Goal: Task Accomplishment & Management: Manage account settings

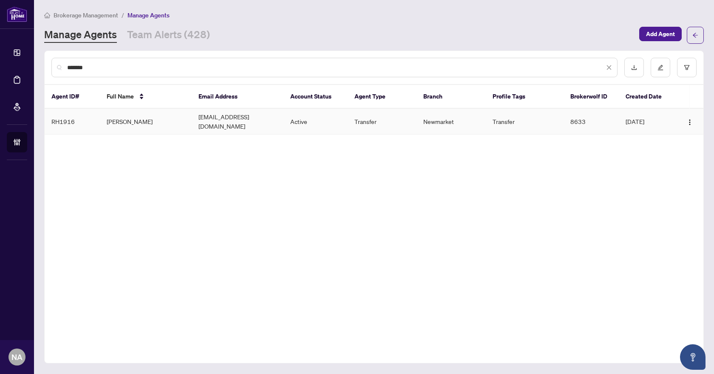
type input "*******"
click at [137, 116] on td "Kam Yousofi" at bounding box center [146, 122] width 92 height 26
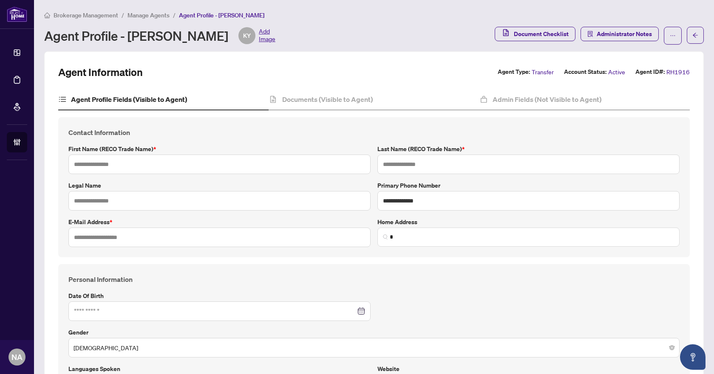
type input "***"
type input "*******"
type input "**********"
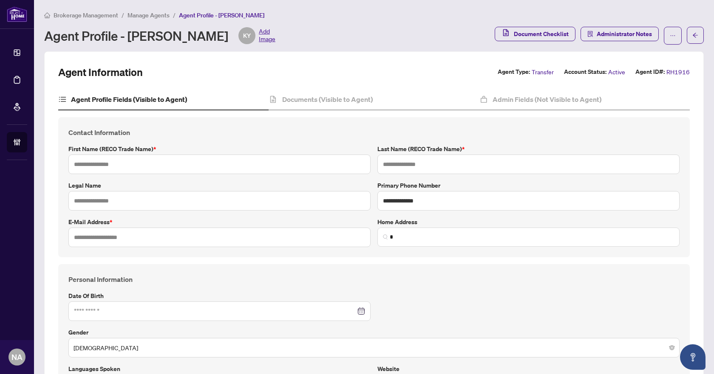
type input "*********"
type input "*"
type input "*******"
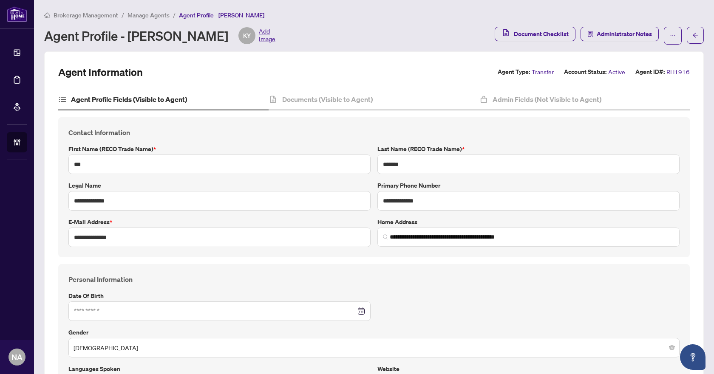
type input "**********"
type input "****"
type input "**********"
click at [322, 100] on h4 "Documents (Visible to Agent)" at bounding box center [327, 99] width 91 height 10
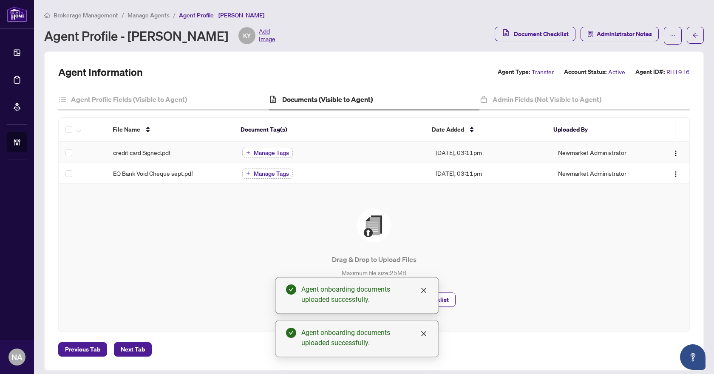
click at [260, 153] on span "Manage Tags" at bounding box center [271, 153] width 35 height 6
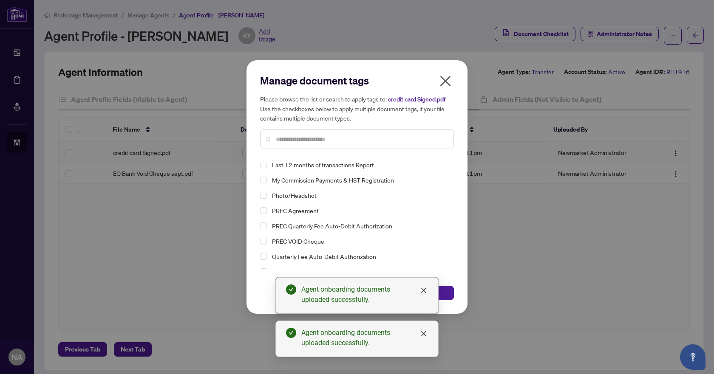
scroll to position [59, 0]
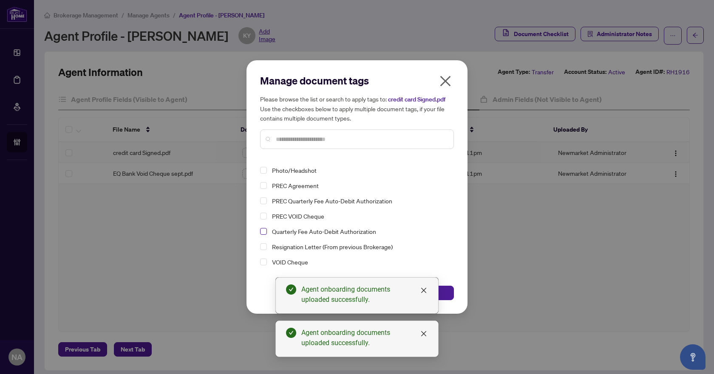
click at [261, 231] on span "Select Quarterly Fee Auto-Debit Authorization" at bounding box center [263, 231] width 7 height 7
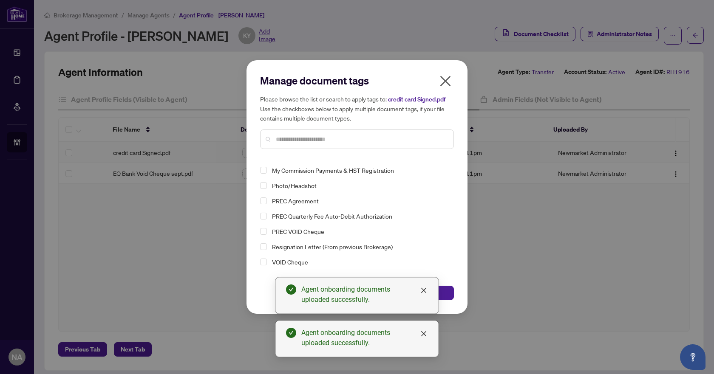
scroll to position [0, 0]
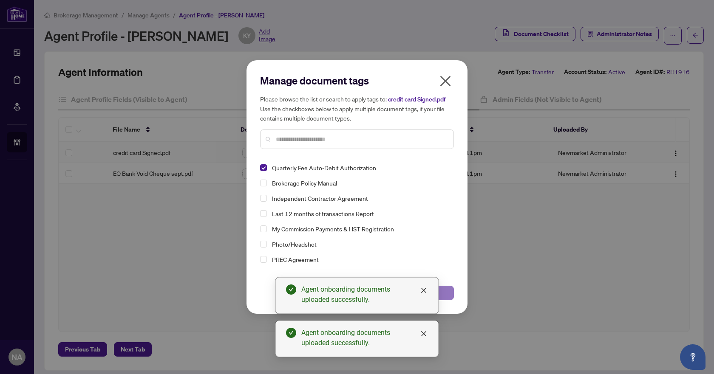
click at [448, 289] on button "Save" at bounding box center [407, 293] width 94 height 14
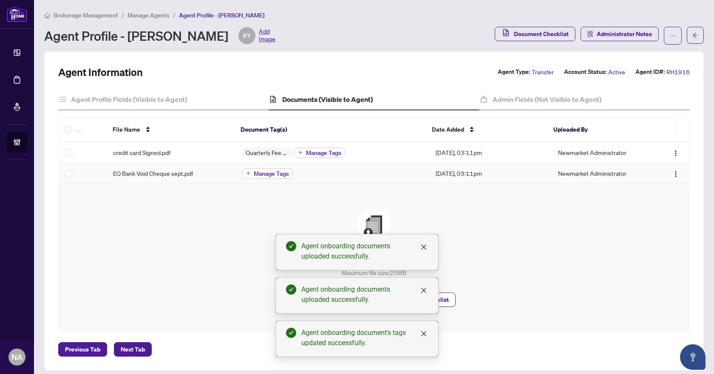
click at [270, 175] on span "Manage Tags" at bounding box center [271, 174] width 35 height 6
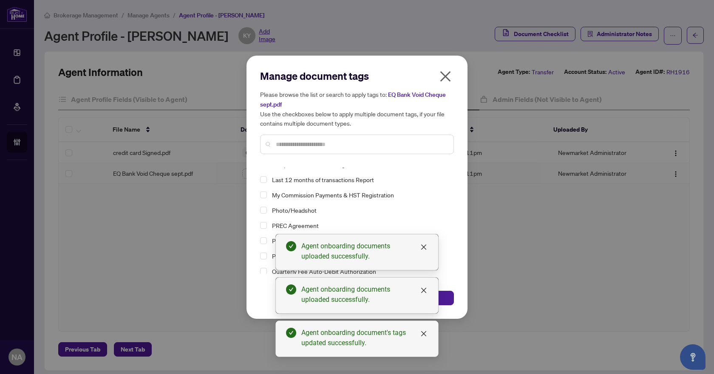
scroll to position [59, 0]
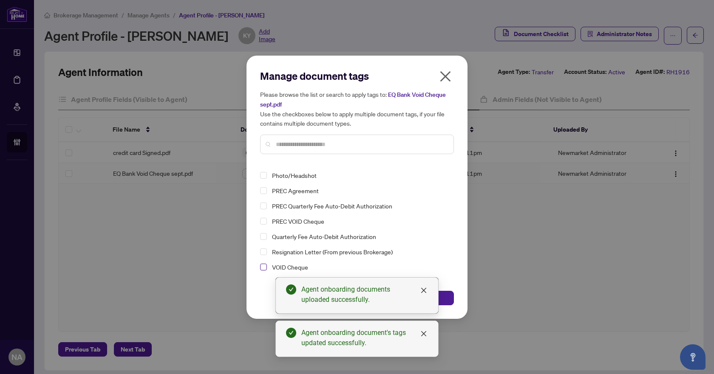
click at [261, 265] on span "Select VOID Cheque" at bounding box center [263, 267] width 7 height 7
click at [444, 297] on button "Save" at bounding box center [407, 298] width 94 height 14
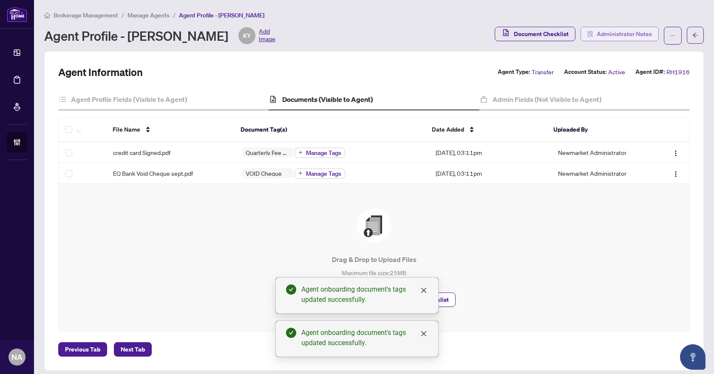
click at [618, 31] on span "Administrator Notes" at bounding box center [624, 34] width 55 height 14
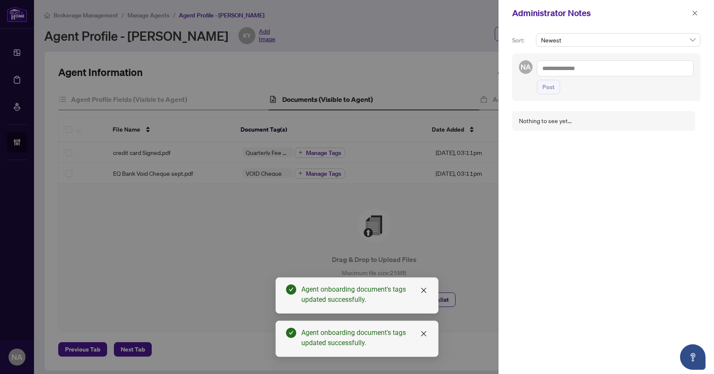
click at [590, 67] on textarea at bounding box center [615, 68] width 157 height 16
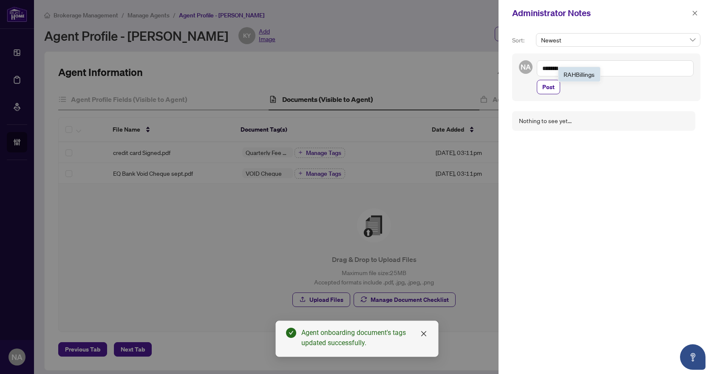
click at [587, 72] on b "Billing" at bounding box center [584, 75] width 16 height 8
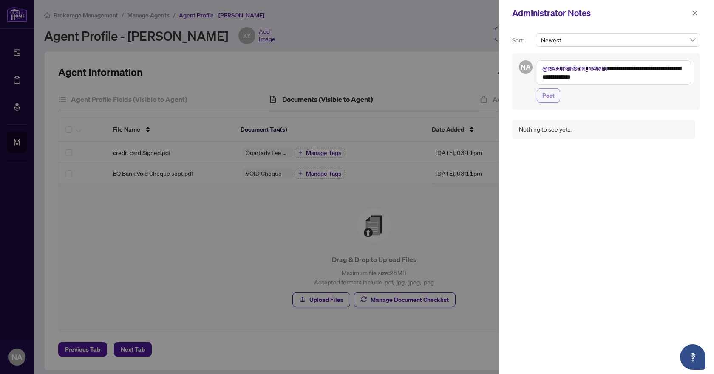
type textarea "**********"
click at [555, 94] on button "Post" at bounding box center [548, 95] width 23 height 14
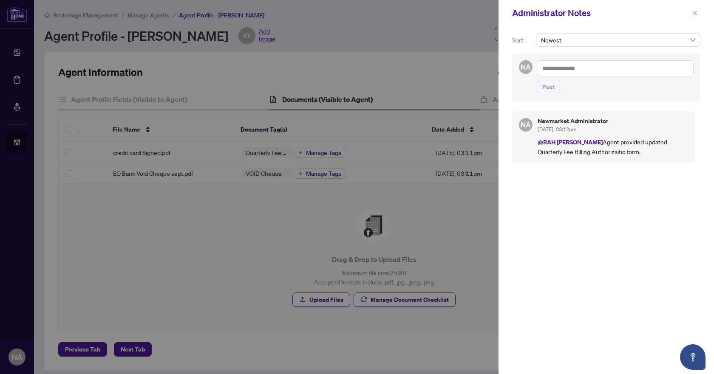
click at [696, 7] on span "button" at bounding box center [695, 13] width 6 height 14
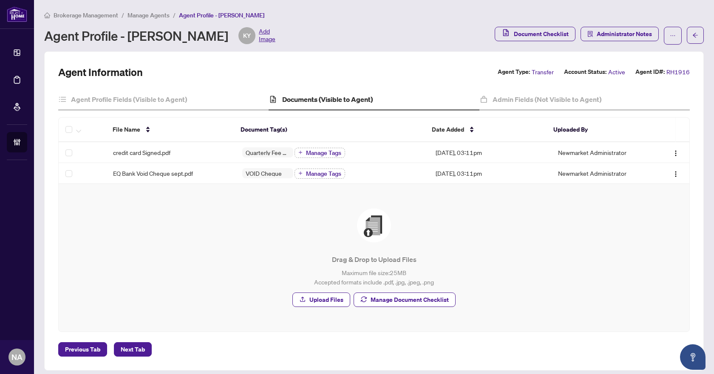
click at [147, 15] on span "Manage Agents" at bounding box center [149, 15] width 42 height 8
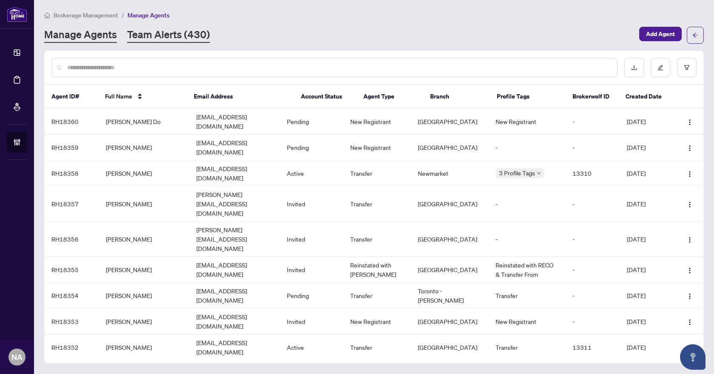
click at [185, 36] on link "Team Alerts (430)" at bounding box center [168, 35] width 83 height 15
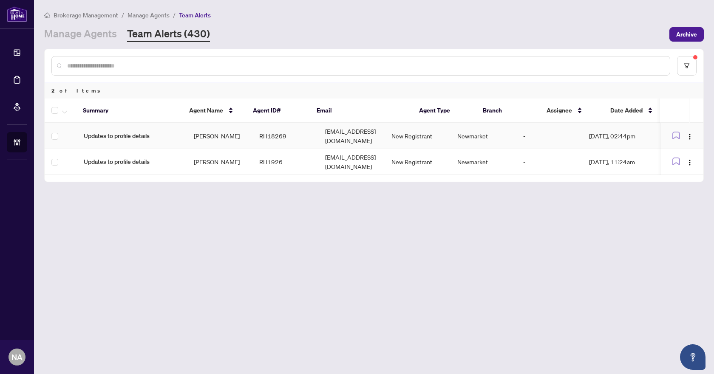
click at [124, 135] on span "Updates to profile details" at bounding box center [132, 135] width 96 height 9
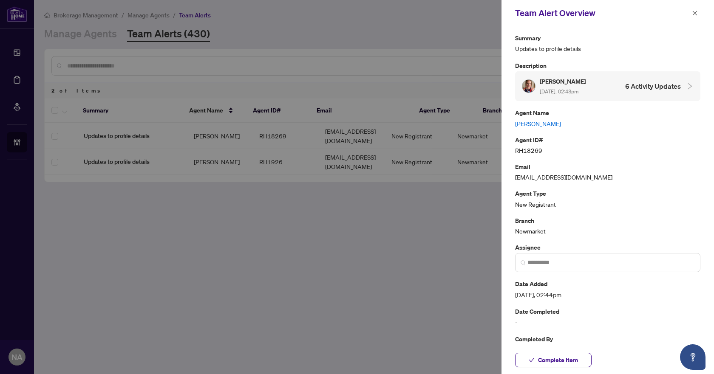
click at [532, 118] on div "Agent Name Rachelle Watson" at bounding box center [607, 118] width 185 height 20
click at [529, 122] on link "Rachelle Watson" at bounding box center [607, 123] width 185 height 9
click at [570, 362] on span "Complete Item" at bounding box center [558, 361] width 40 height 14
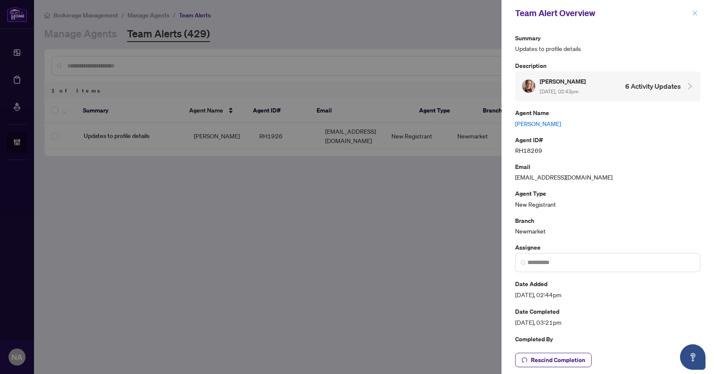
click at [695, 14] on icon "close" at bounding box center [695, 13] width 6 height 6
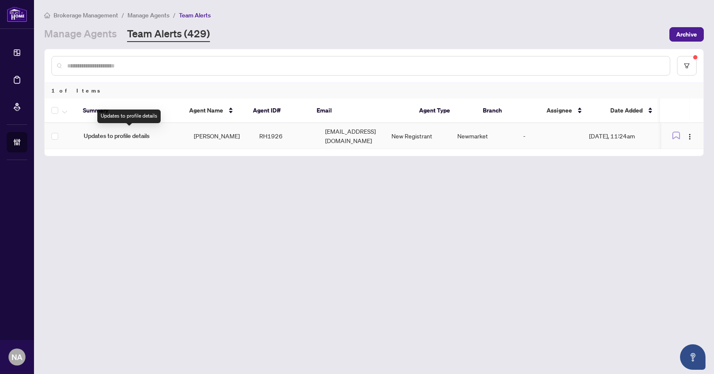
click at [122, 133] on span "Updates to profile details" at bounding box center [132, 135] width 96 height 9
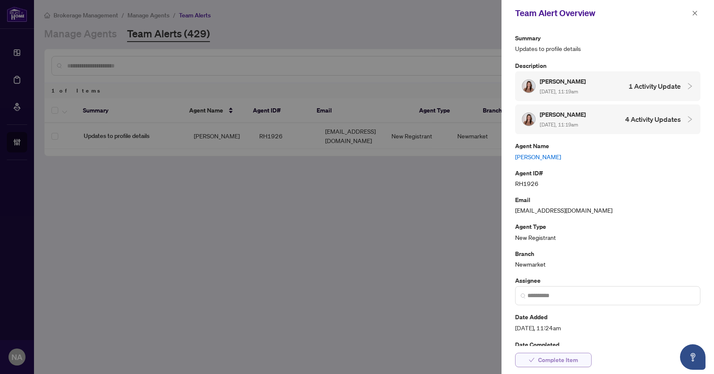
click at [552, 357] on span "Complete Item" at bounding box center [558, 361] width 40 height 14
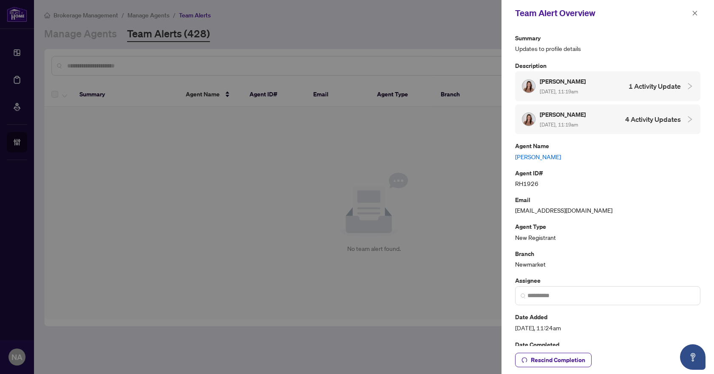
click at [692, 11] on button "button" at bounding box center [694, 13] width 11 height 10
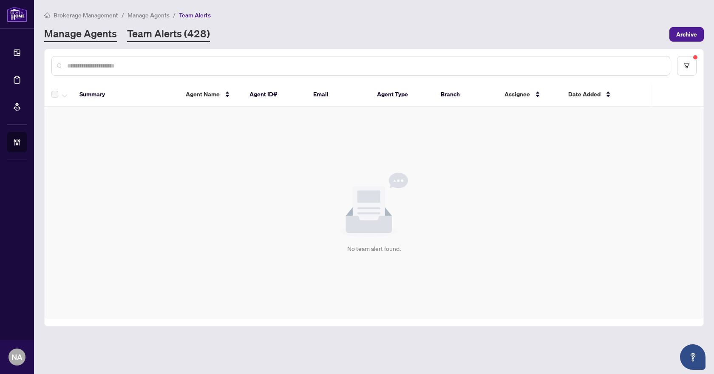
click at [111, 37] on link "Manage Agents" at bounding box center [80, 34] width 73 height 15
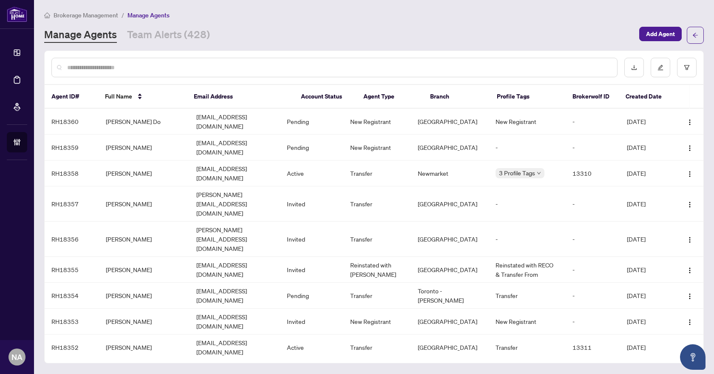
click at [140, 71] on input "text" at bounding box center [338, 67] width 543 height 9
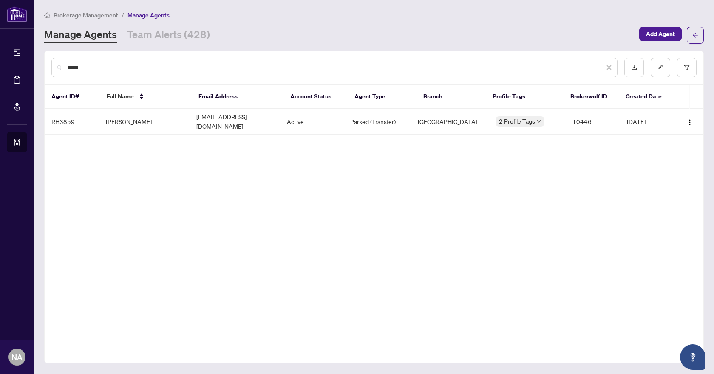
type input "*****"
click at [170, 37] on link "Team Alerts (428)" at bounding box center [168, 35] width 83 height 15
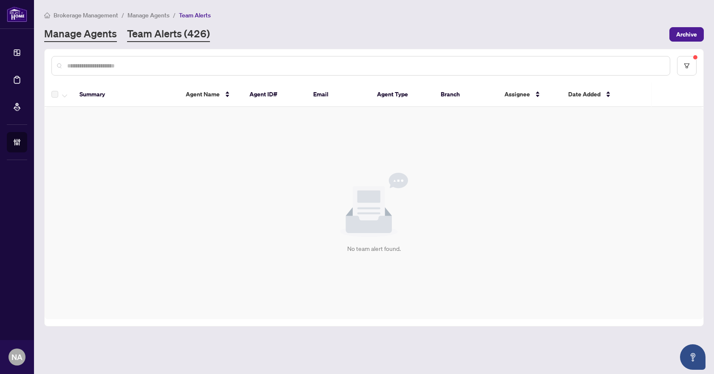
click at [90, 32] on link "Manage Agents" at bounding box center [80, 34] width 73 height 15
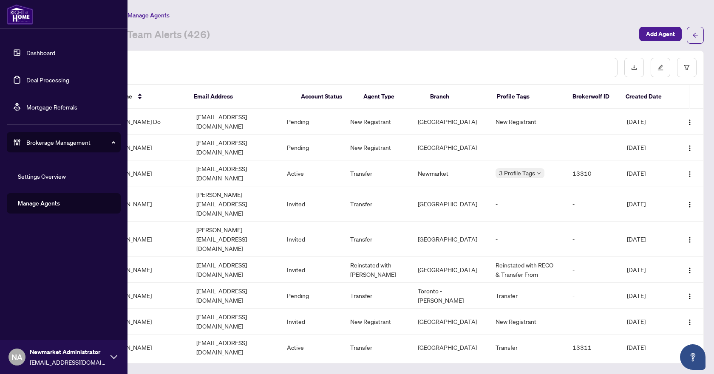
click at [26, 80] on link "Deal Processing" at bounding box center [47, 80] width 43 height 8
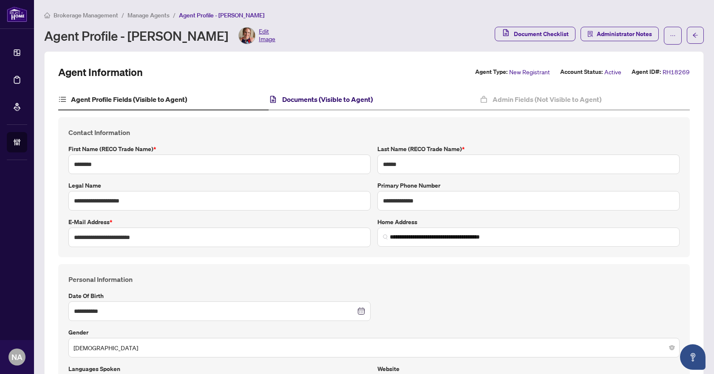
click at [343, 98] on h4 "Documents (Visible to Agent)" at bounding box center [327, 99] width 91 height 10
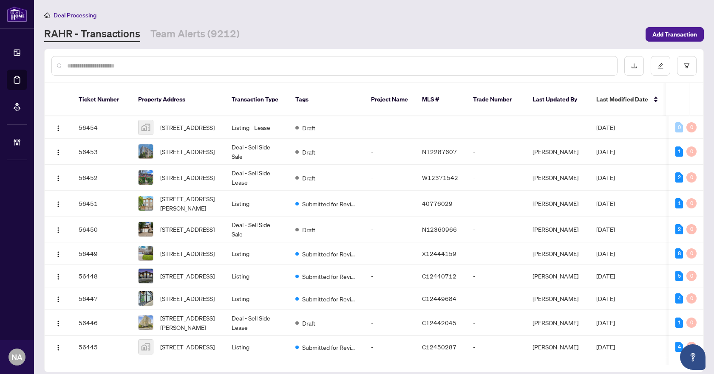
click at [190, 34] on link "Team Alerts (9212)" at bounding box center [194, 34] width 89 height 15
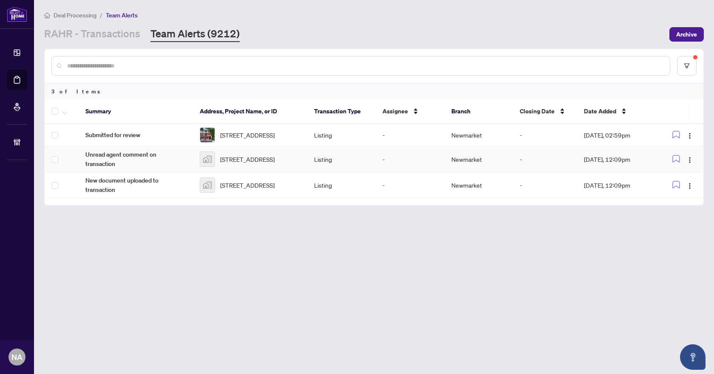
click at [96, 158] on span "Unread agent comment on transaction" at bounding box center [135, 159] width 101 height 19
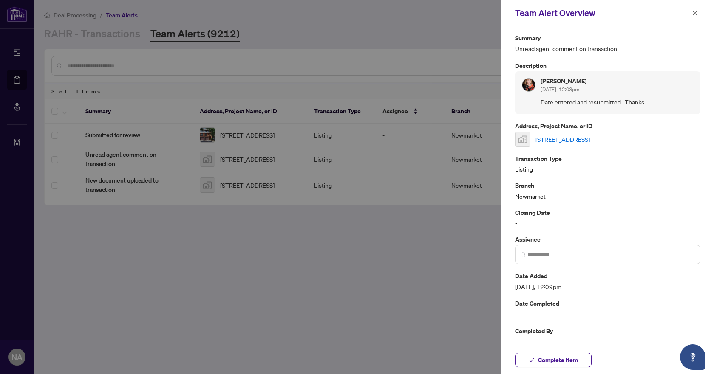
click at [578, 134] on div "40 Kitimat Crescent, Aurora, ON, Canada" at bounding box center [607, 139] width 185 height 15
click at [573, 141] on link "40 Kitimat Crescent, Aurora, ON, Canada" at bounding box center [563, 139] width 54 height 9
click at [562, 357] on span "Complete Item" at bounding box center [558, 361] width 40 height 14
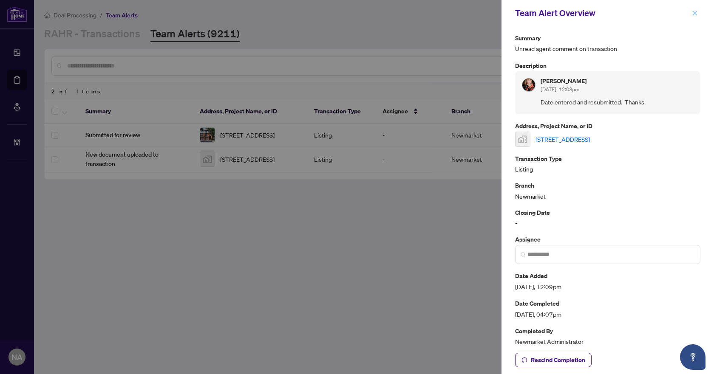
click at [697, 12] on icon "close" at bounding box center [695, 13] width 6 height 6
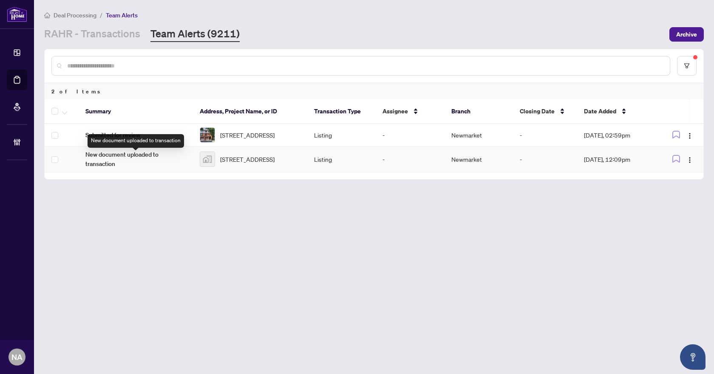
click at [122, 153] on span "New document uploaded to transaction" at bounding box center [135, 159] width 101 height 19
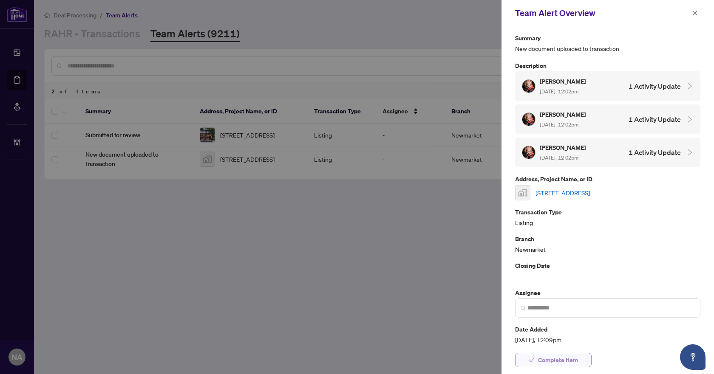
click at [559, 358] on span "Complete Item" at bounding box center [558, 361] width 40 height 14
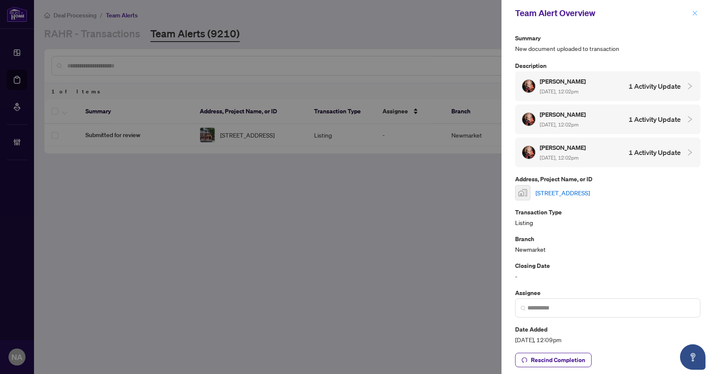
click at [699, 10] on button "button" at bounding box center [694, 13] width 11 height 10
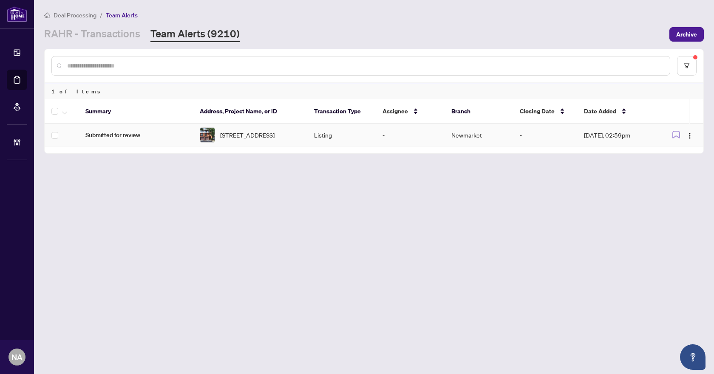
click at [112, 130] on td "Submitted for review" at bounding box center [136, 135] width 114 height 23
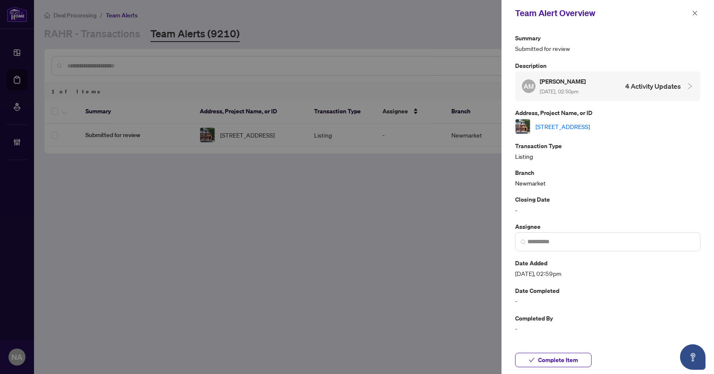
click at [590, 122] on link "61-3360 Council Ring Rd, Mississauga, Ontario L5L 2E4, Canada" at bounding box center [563, 126] width 54 height 9
click at [575, 360] on span "Complete Item" at bounding box center [558, 361] width 40 height 14
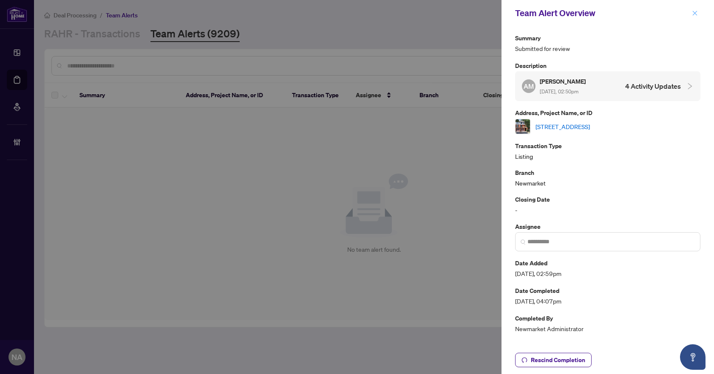
click at [692, 14] on icon "close" at bounding box center [695, 13] width 6 height 6
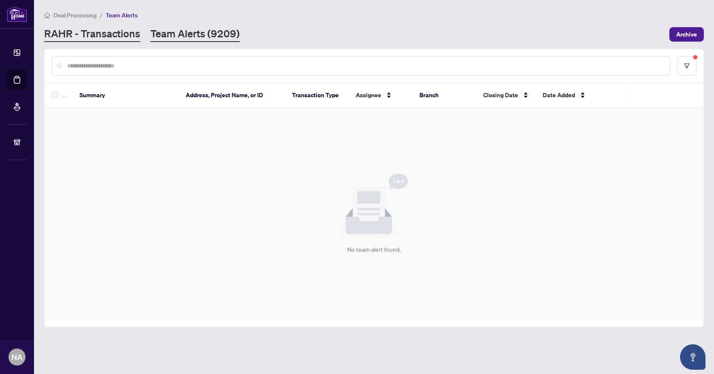
click at [100, 31] on link "RAHR - Transactions" at bounding box center [92, 34] width 96 height 15
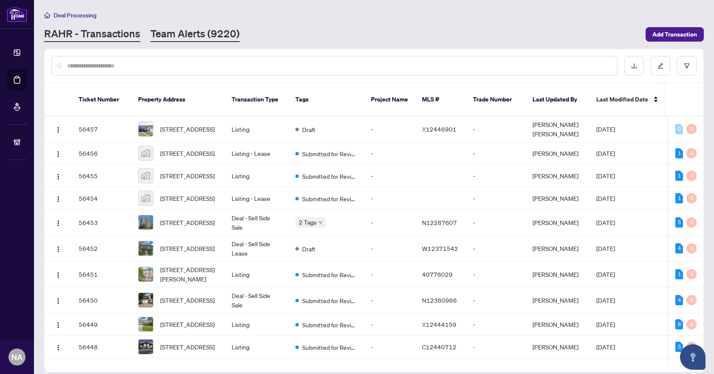
click at [186, 36] on link "Team Alerts (9220)" at bounding box center [194, 34] width 89 height 15
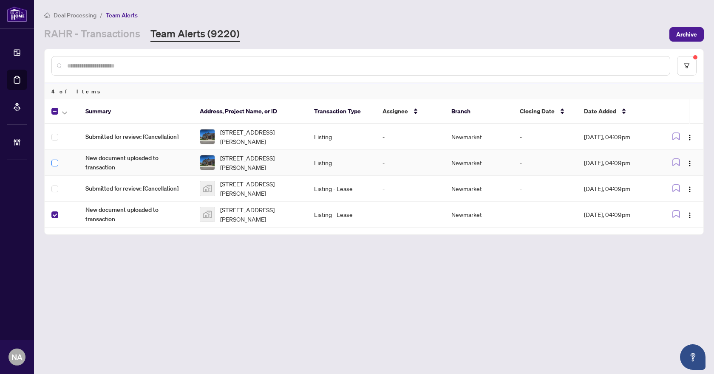
click at [56, 159] on label at bounding box center [54, 163] width 7 height 9
click at [67, 109] on span "button" at bounding box center [64, 111] width 5 height 9
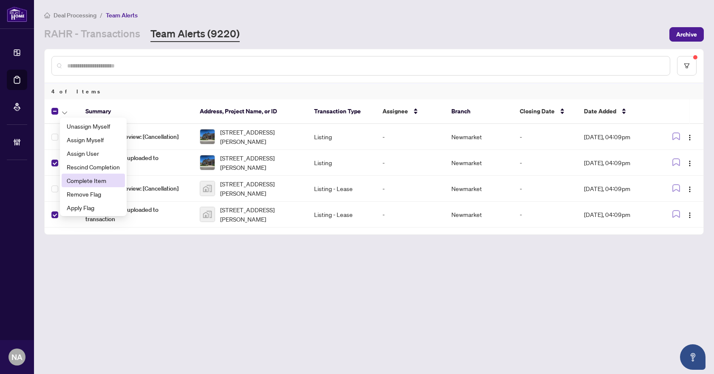
click at [88, 179] on span "Complete Item" at bounding box center [93, 180] width 53 height 9
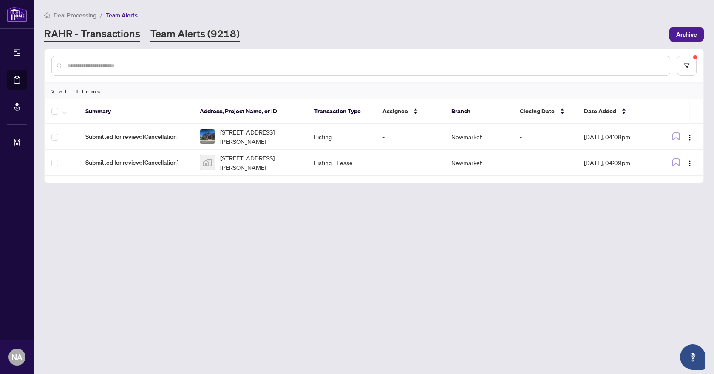
click at [102, 31] on link "RAHR - Transactions" at bounding box center [92, 34] width 96 height 15
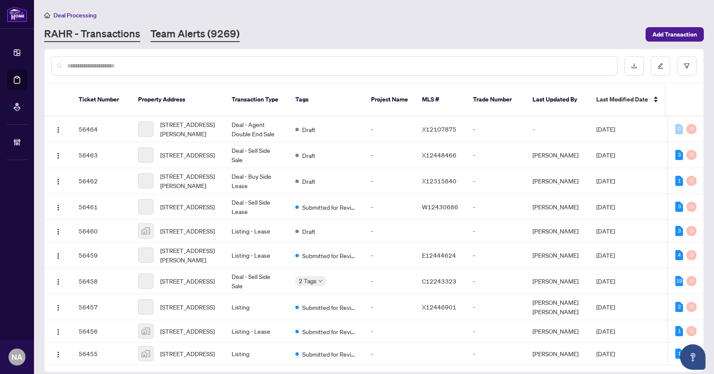
click at [199, 33] on link "Team Alerts (9269)" at bounding box center [194, 34] width 89 height 15
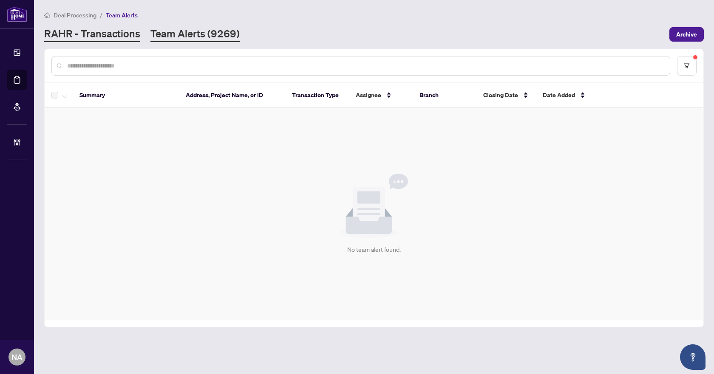
click at [127, 35] on link "RAHR - Transactions" at bounding box center [92, 34] width 96 height 15
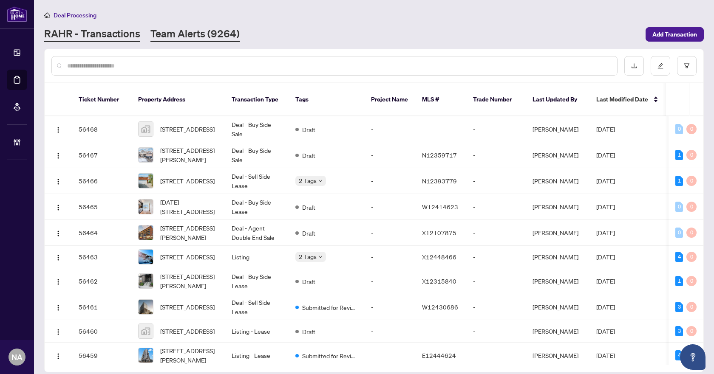
click at [189, 35] on link "Team Alerts (9264)" at bounding box center [194, 34] width 89 height 15
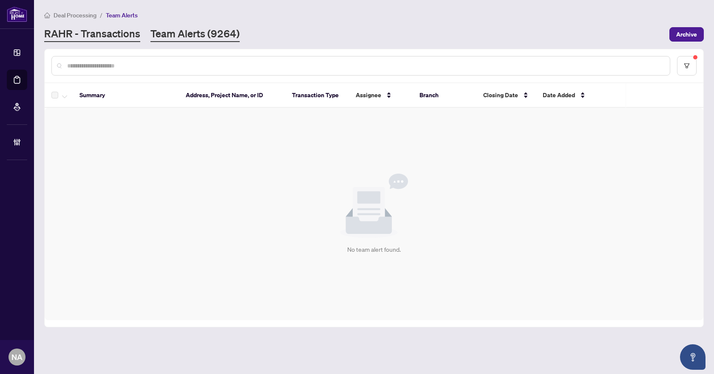
click at [125, 31] on link "RAHR - Transactions" at bounding box center [92, 34] width 96 height 15
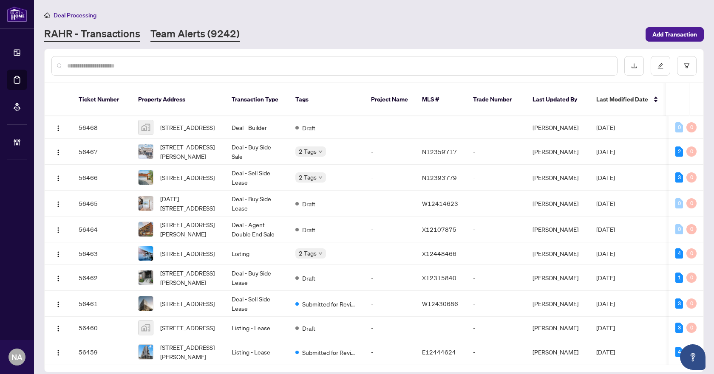
click at [221, 40] on link "Team Alerts (9242)" at bounding box center [194, 34] width 89 height 15
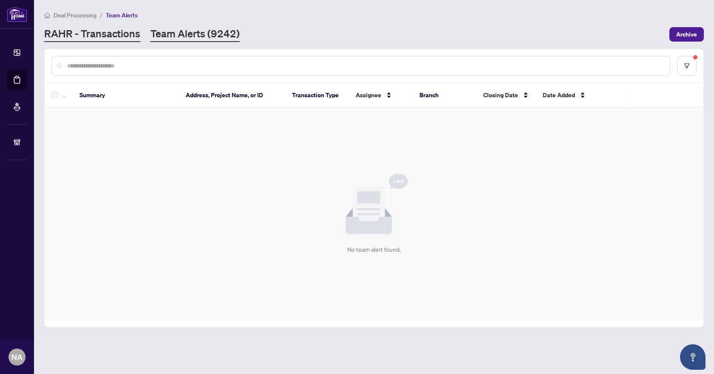
click at [94, 34] on link "RAHR - Transactions" at bounding box center [92, 34] width 96 height 15
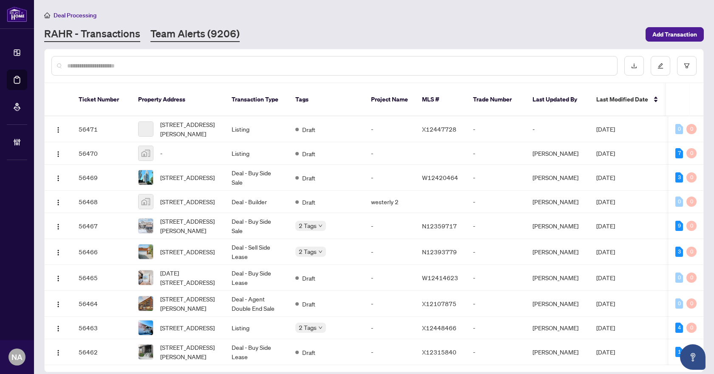
click at [184, 34] on link "Team Alerts (9206)" at bounding box center [194, 34] width 89 height 15
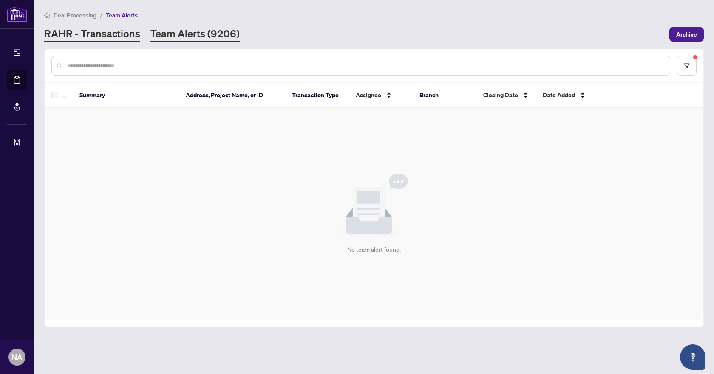
click at [108, 33] on link "RAHR - Transactions" at bounding box center [92, 34] width 96 height 15
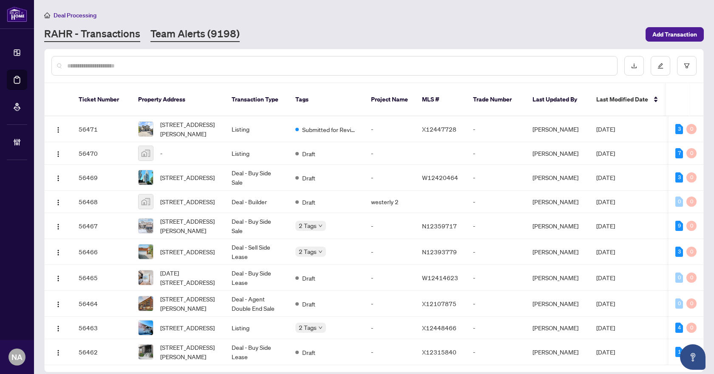
click at [169, 32] on link "Team Alerts (9198)" at bounding box center [194, 34] width 89 height 15
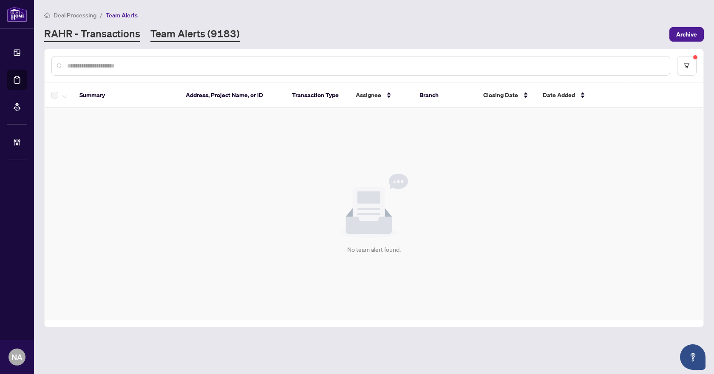
click at [114, 31] on link "RAHR - Transactions" at bounding box center [92, 34] width 96 height 15
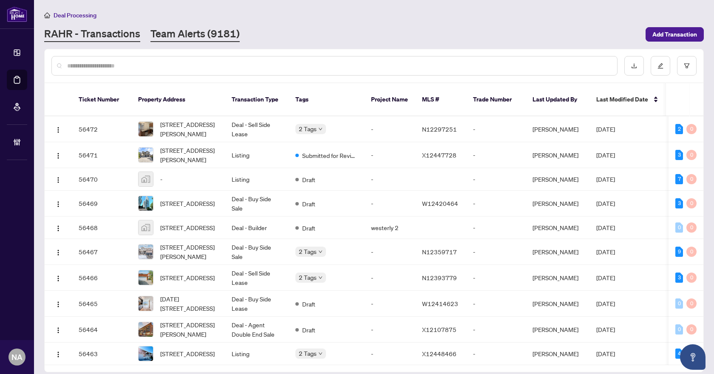
click at [195, 36] on link "Team Alerts (9181)" at bounding box center [194, 34] width 89 height 15
